Goal: Subscribe to service/newsletter

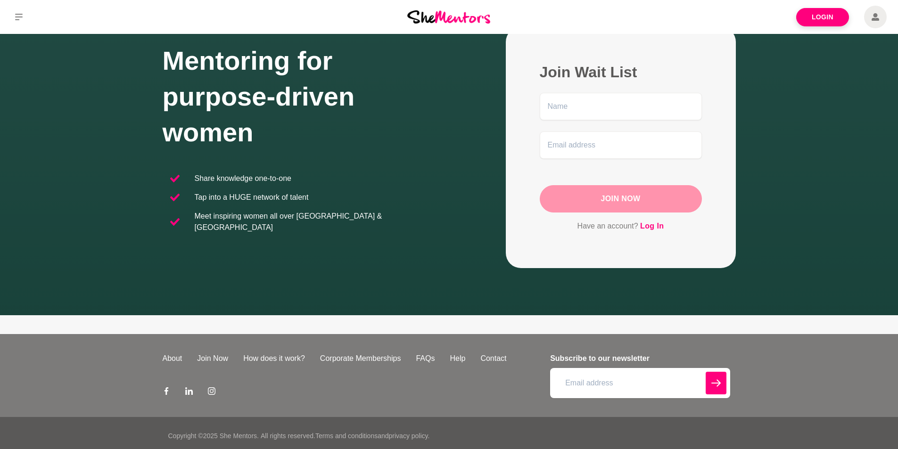
scroll to position [69, 0]
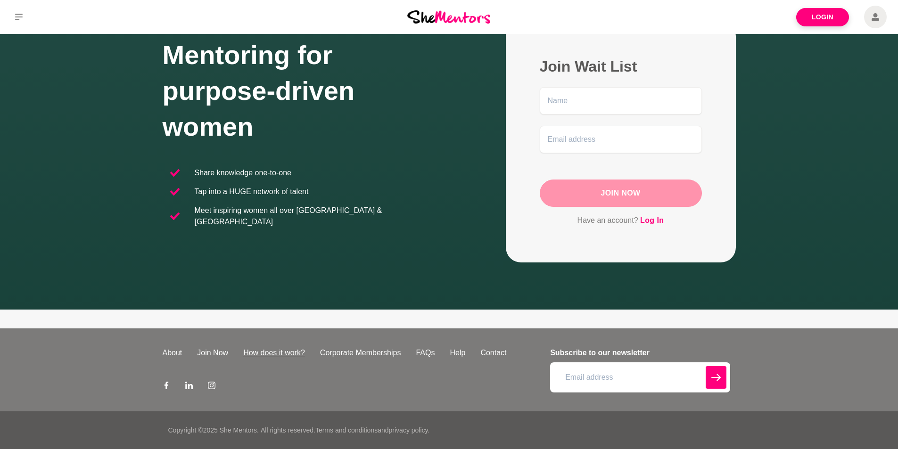
click at [285, 354] on link "How does it work?" at bounding box center [274, 353] width 77 height 11
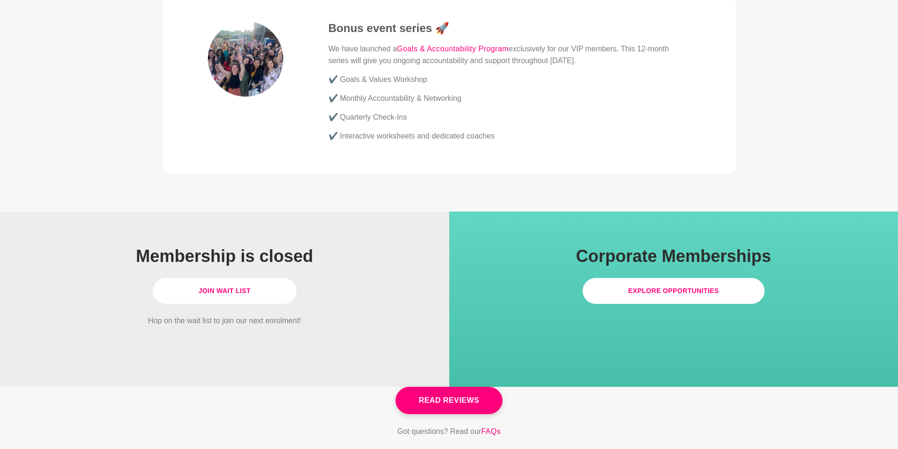
scroll to position [2594, 0]
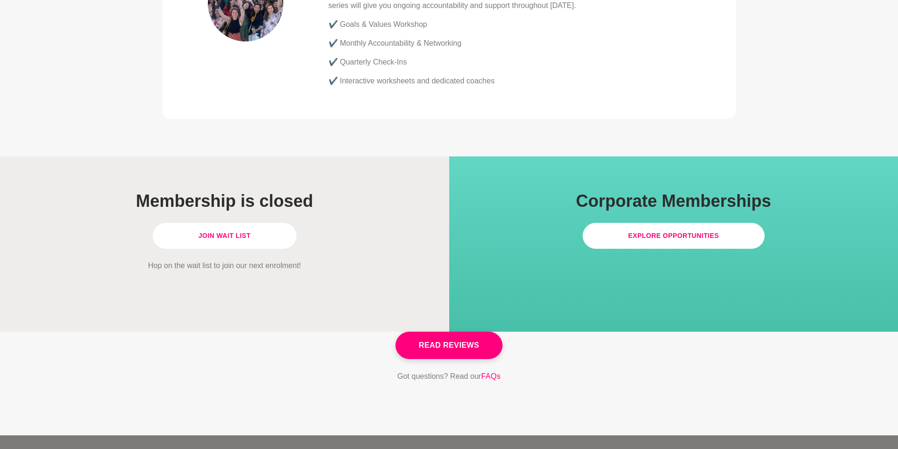
click at [235, 223] on link "Join Wait List" at bounding box center [225, 236] width 144 height 26
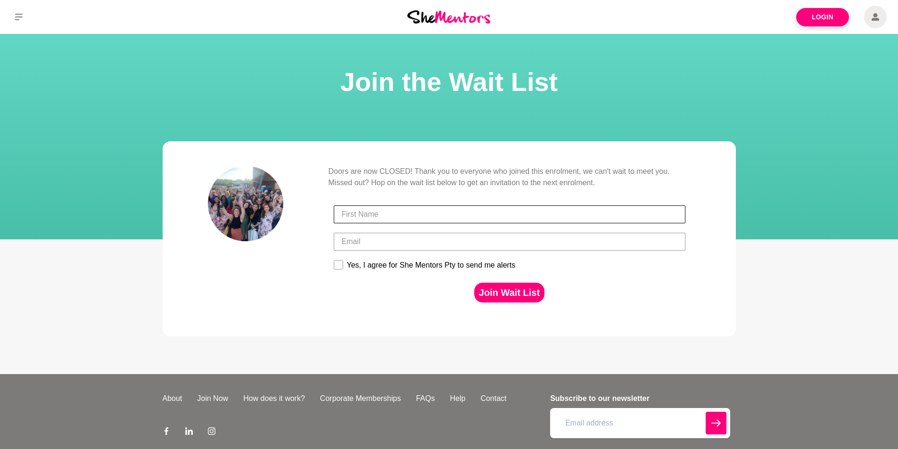
click at [413, 214] on input "First Name" at bounding box center [510, 215] width 352 height 18
type input "Donna"
type input "donna@thankyou.com.au"
click at [341, 264] on rect at bounding box center [338, 265] width 9 height 9
click at [334, 260] on input "Yes, I agree for She Mentors Pty to send me alerts" at bounding box center [333, 260] width 0 height 0
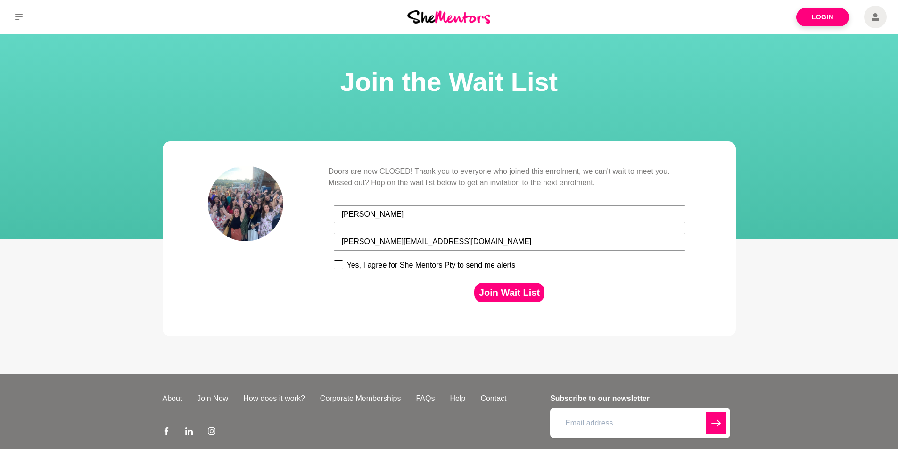
checkbox input "true"
click at [513, 291] on button "Join Wait List" at bounding box center [509, 293] width 70 height 20
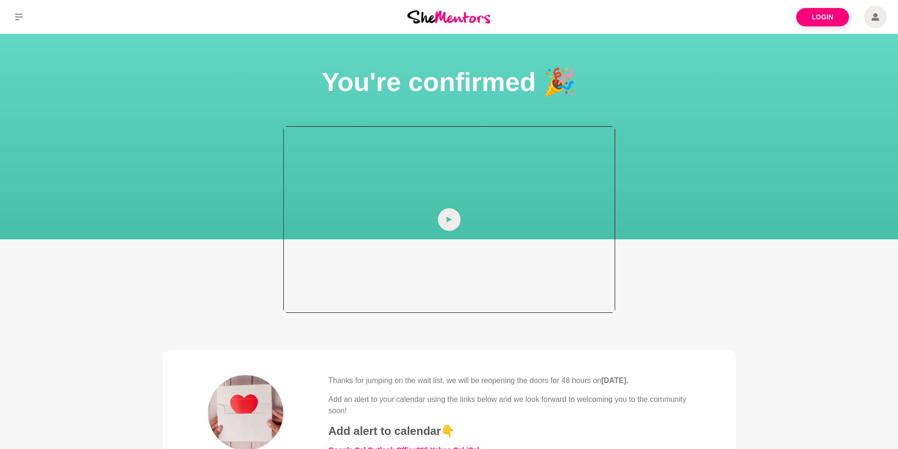
click at [451, 218] on icon at bounding box center [450, 219] width 6 height 23
click at [21, 17] on icon at bounding box center [19, 17] width 8 height 7
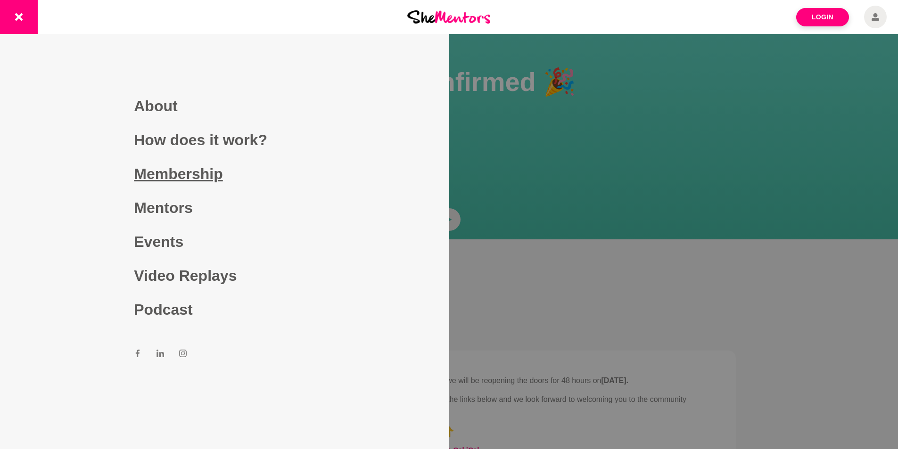
click at [197, 174] on link "Membership" at bounding box center [224, 174] width 181 height 34
click at [159, 174] on link "Membership" at bounding box center [224, 174] width 181 height 34
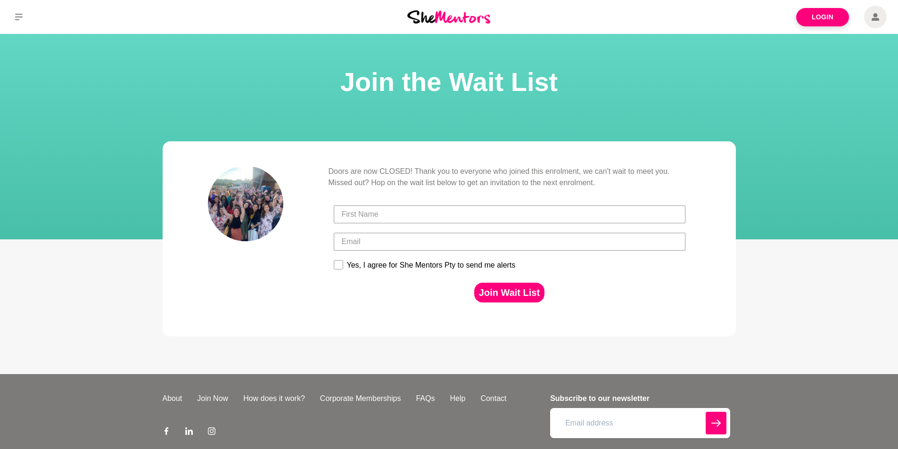
scroll to position [46, 0]
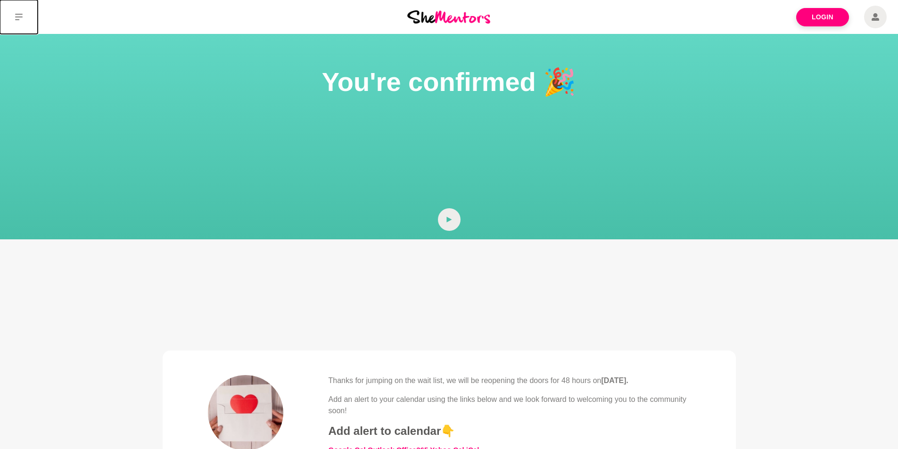
click at [21, 17] on icon at bounding box center [19, 17] width 8 height 7
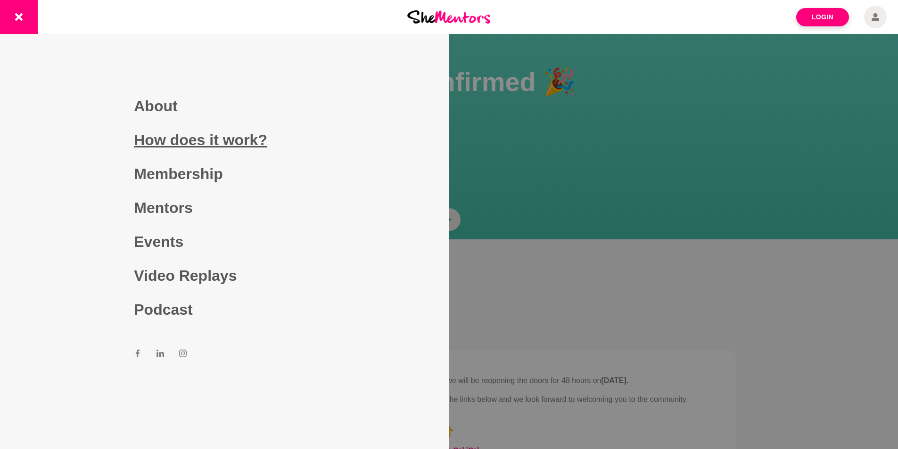
click at [203, 147] on link "How does it work?" at bounding box center [224, 140] width 181 height 34
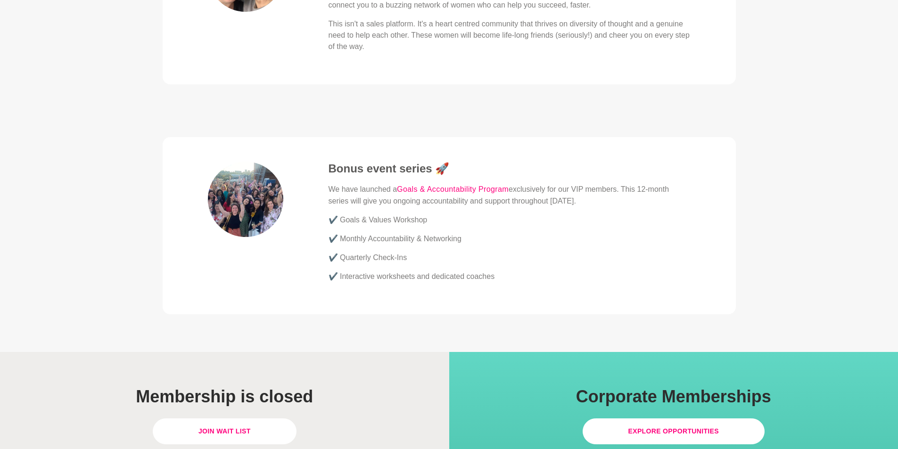
scroll to position [2405, 0]
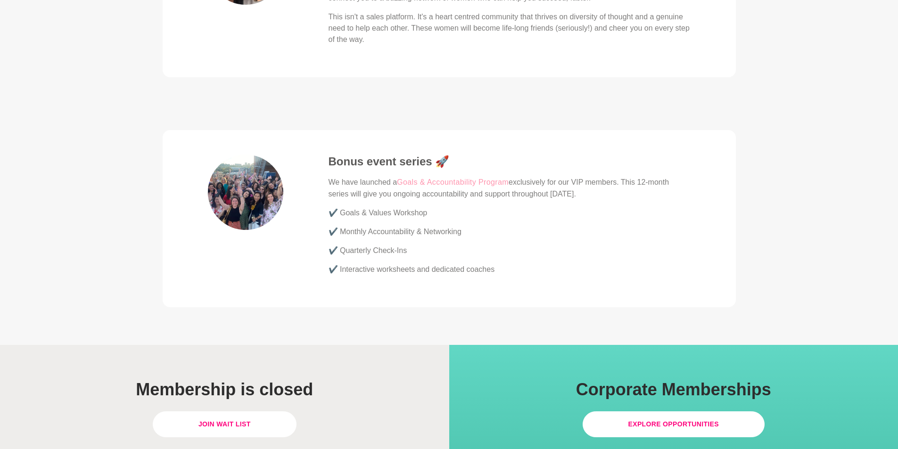
click at [474, 176] on link "Goals & Accountability Program" at bounding box center [453, 182] width 112 height 12
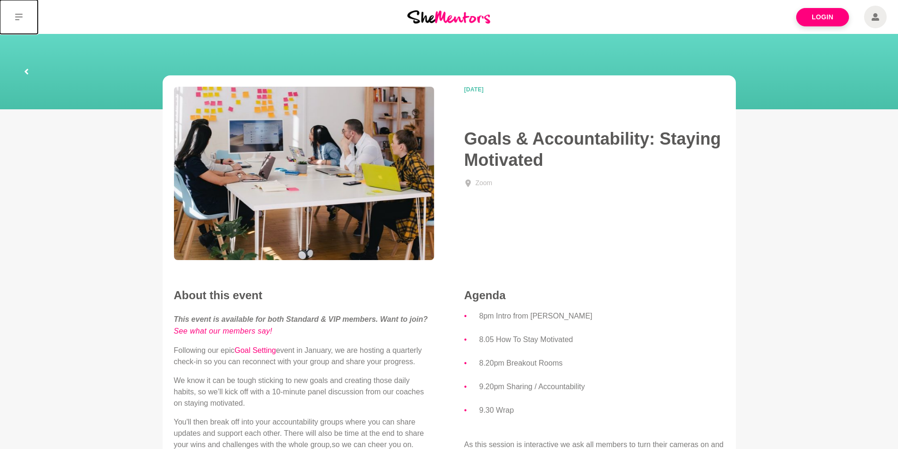
click at [18, 18] on icon at bounding box center [19, 17] width 8 height 8
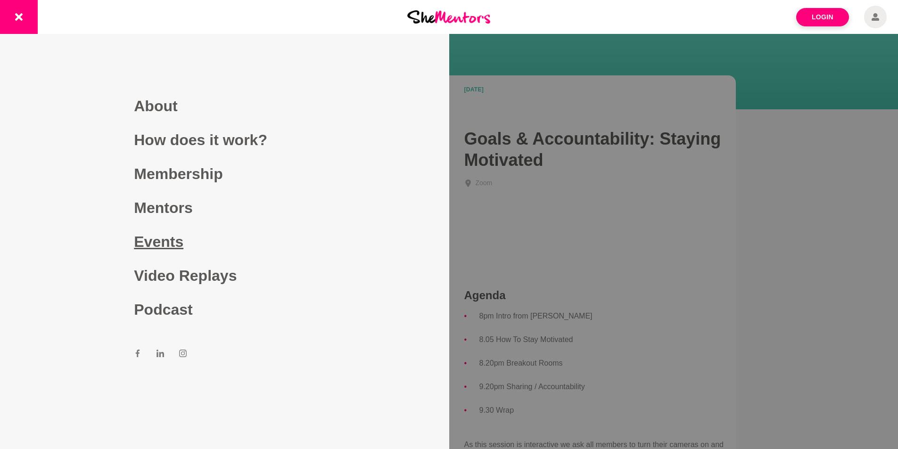
click at [168, 244] on link "Events" at bounding box center [224, 242] width 181 height 34
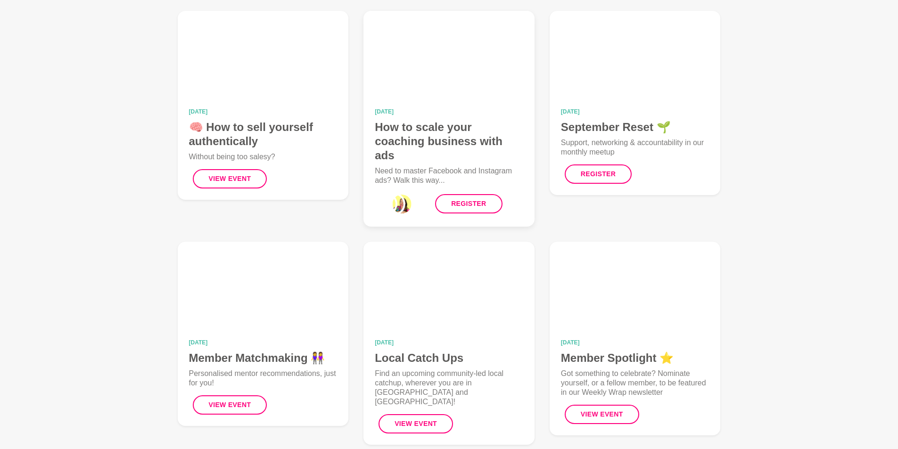
scroll to position [94, 0]
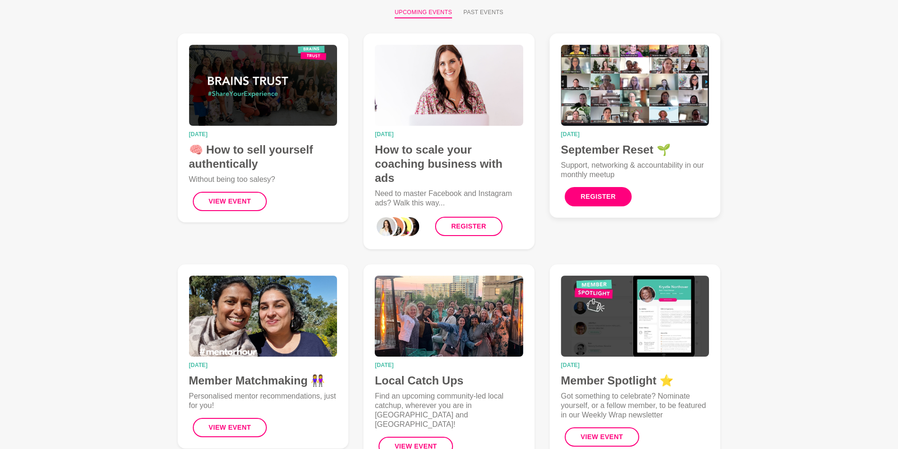
click at [605, 192] on link "Register" at bounding box center [598, 196] width 67 height 19
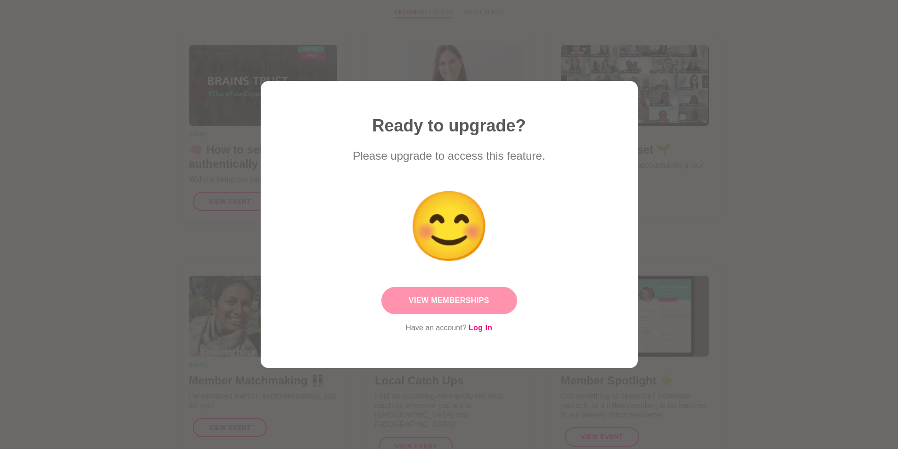
click at [482, 302] on link "View Memberships" at bounding box center [450, 300] width 136 height 27
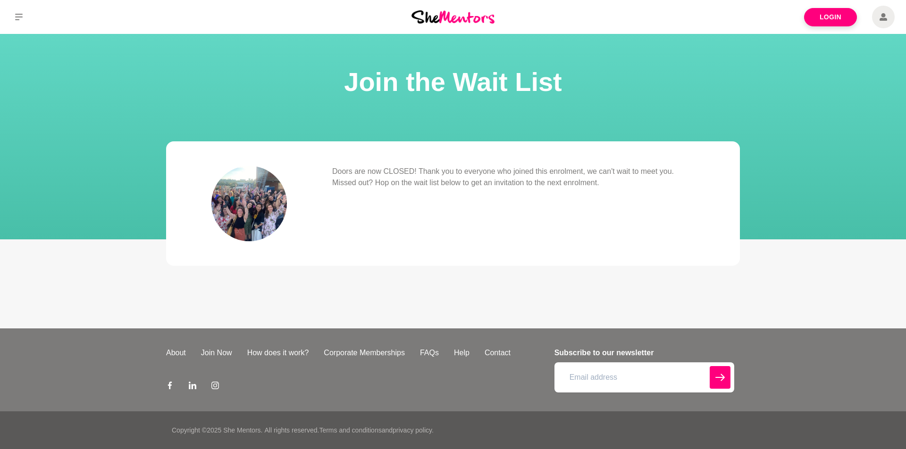
click at [884, 19] on icon at bounding box center [883, 17] width 8 height 8
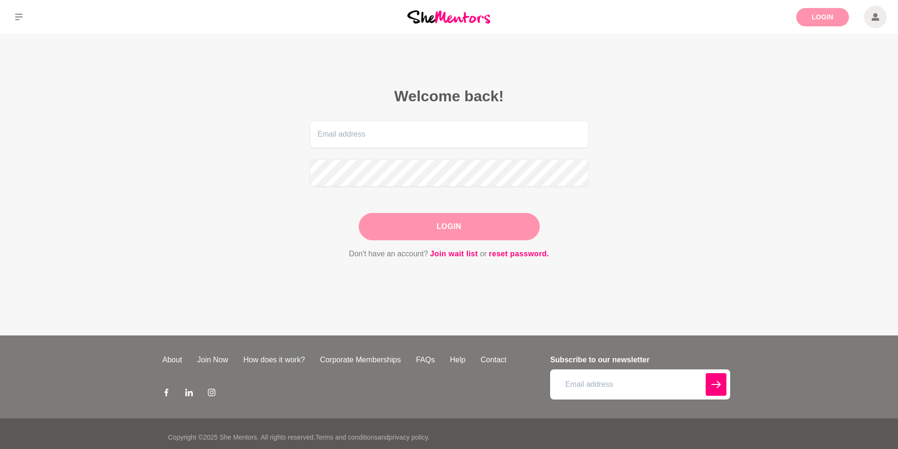
click at [827, 17] on link "Login" at bounding box center [823, 17] width 53 height 18
click at [19, 16] on icon at bounding box center [19, 17] width 8 height 8
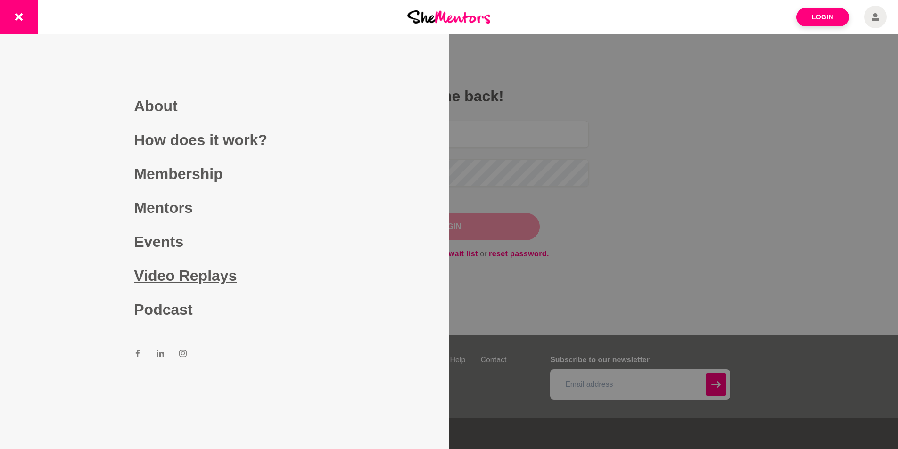
drag, startPoint x: 176, startPoint y: 280, endPoint x: 212, endPoint y: 270, distance: 37.3
click at [178, 279] on link "Video Replays" at bounding box center [224, 276] width 181 height 34
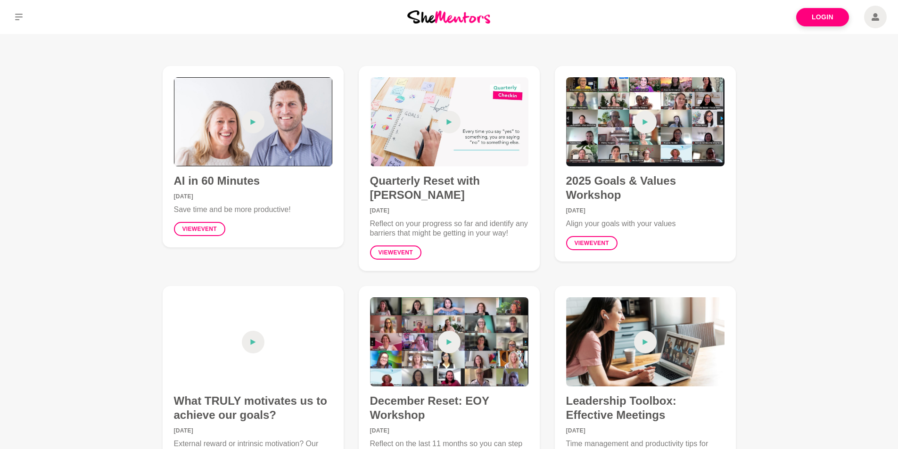
click at [251, 122] on icon at bounding box center [252, 122] width 5 height 6
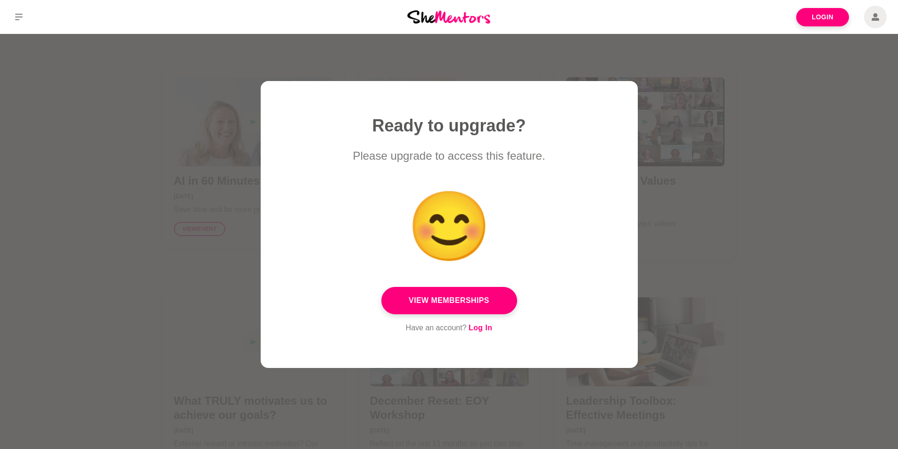
click at [726, 234] on div at bounding box center [449, 224] width 898 height 449
